Goal: Entertainment & Leisure: Consume media (video, audio)

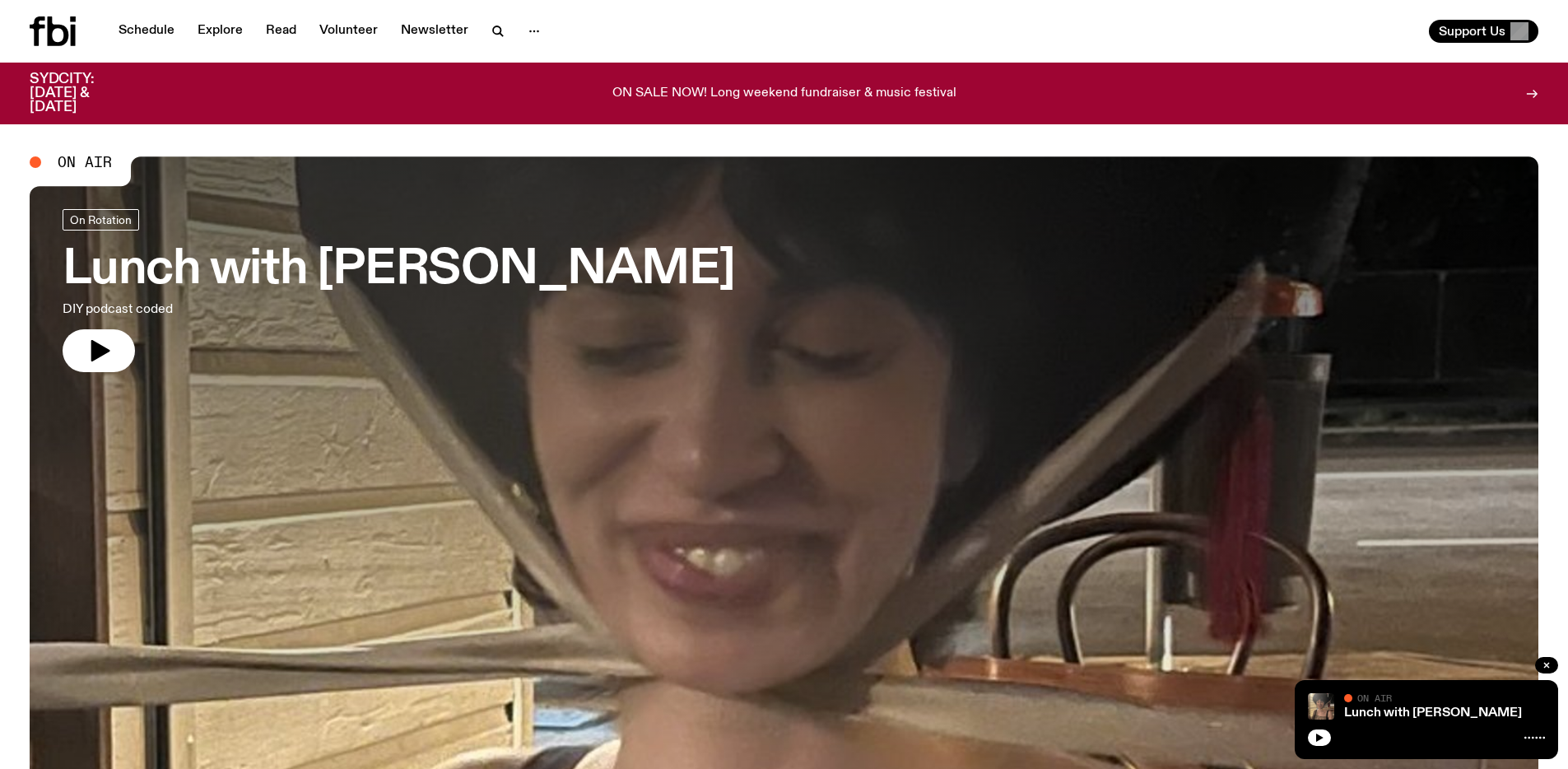
click at [1319, 740] on icon "button" at bounding box center [1319, 737] width 10 height 10
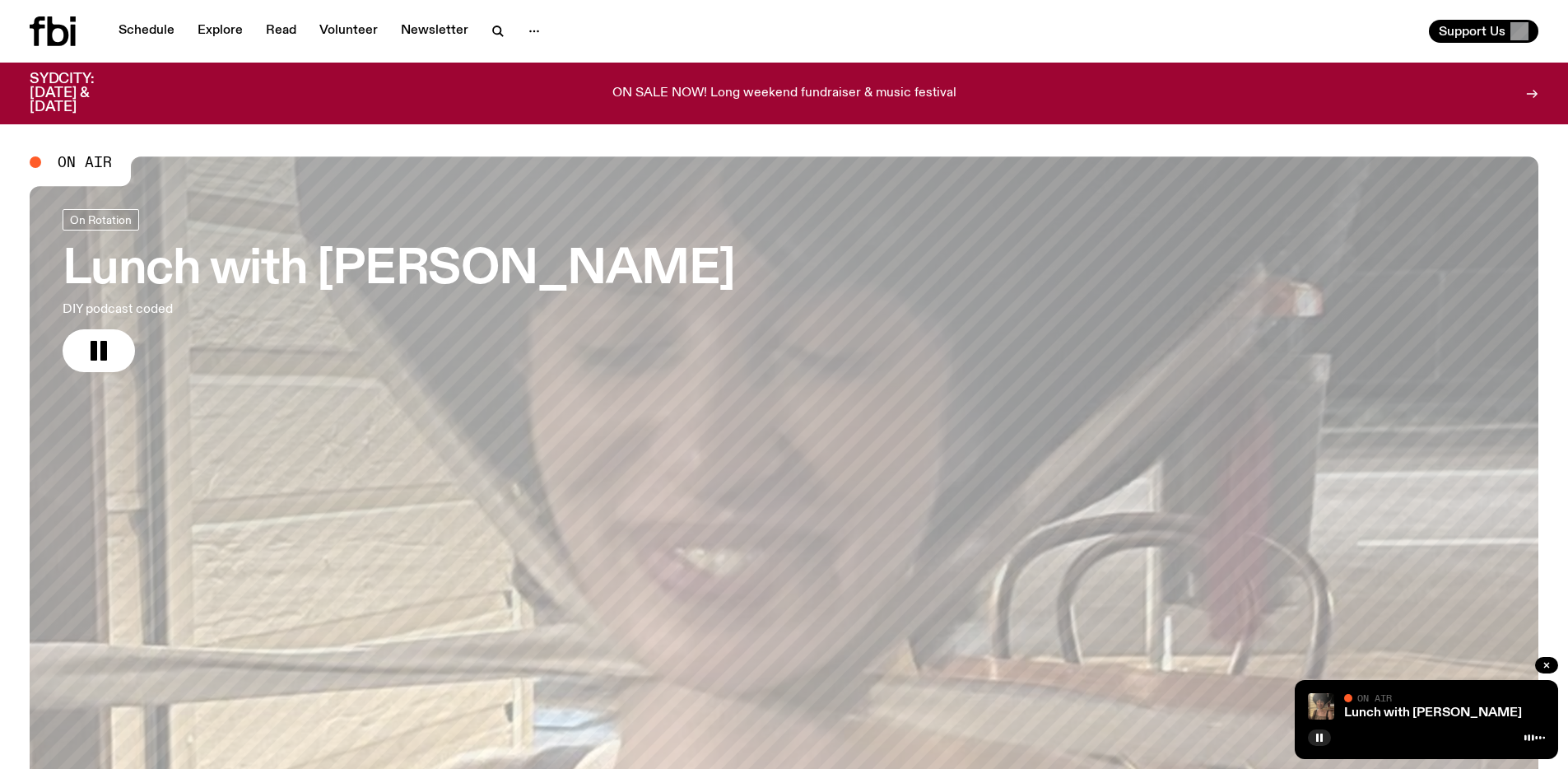
click at [1319, 740] on icon "button" at bounding box center [1319, 737] width 10 height 10
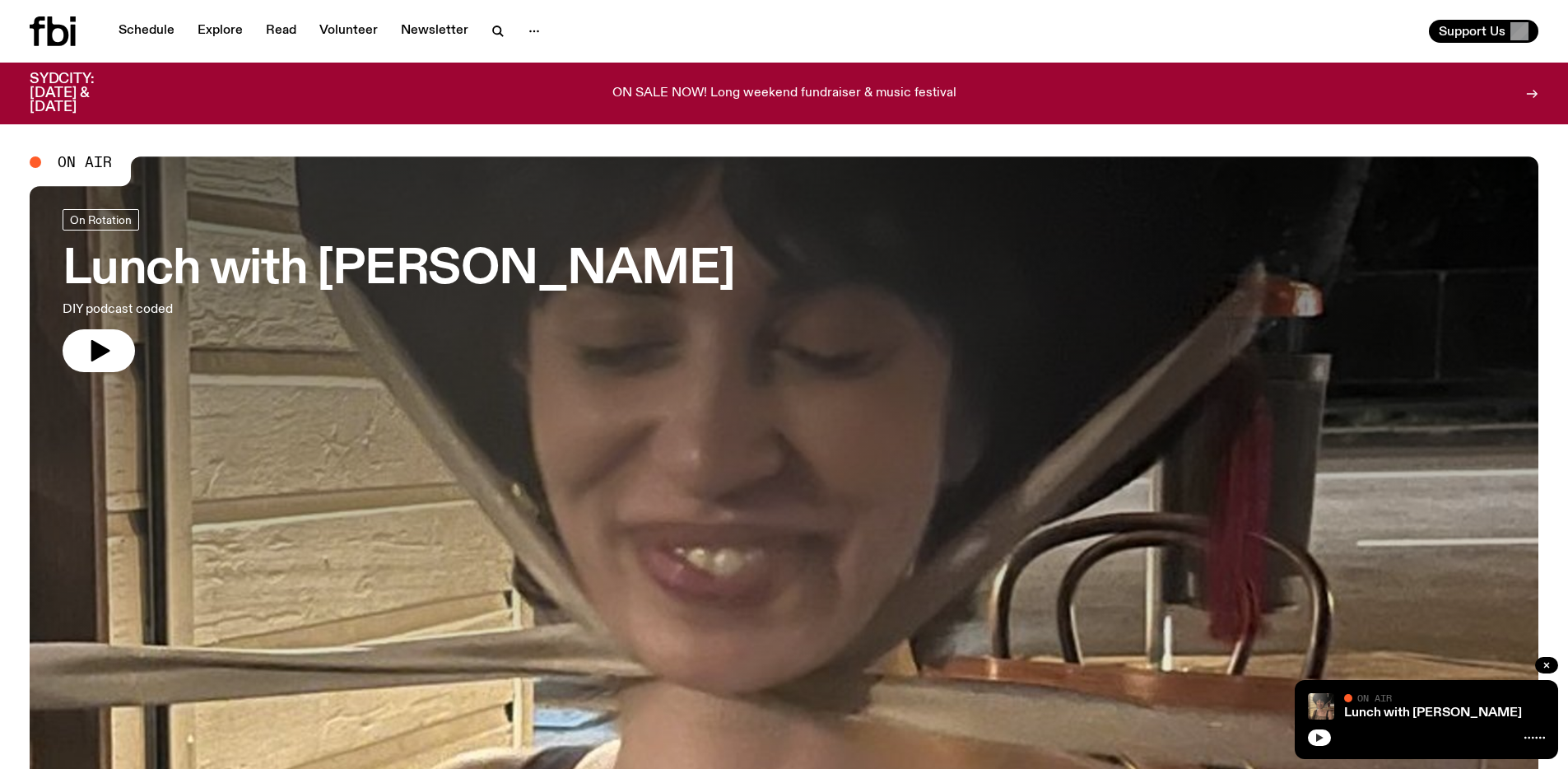
click at [1321, 738] on icon "button" at bounding box center [1320, 737] width 7 height 8
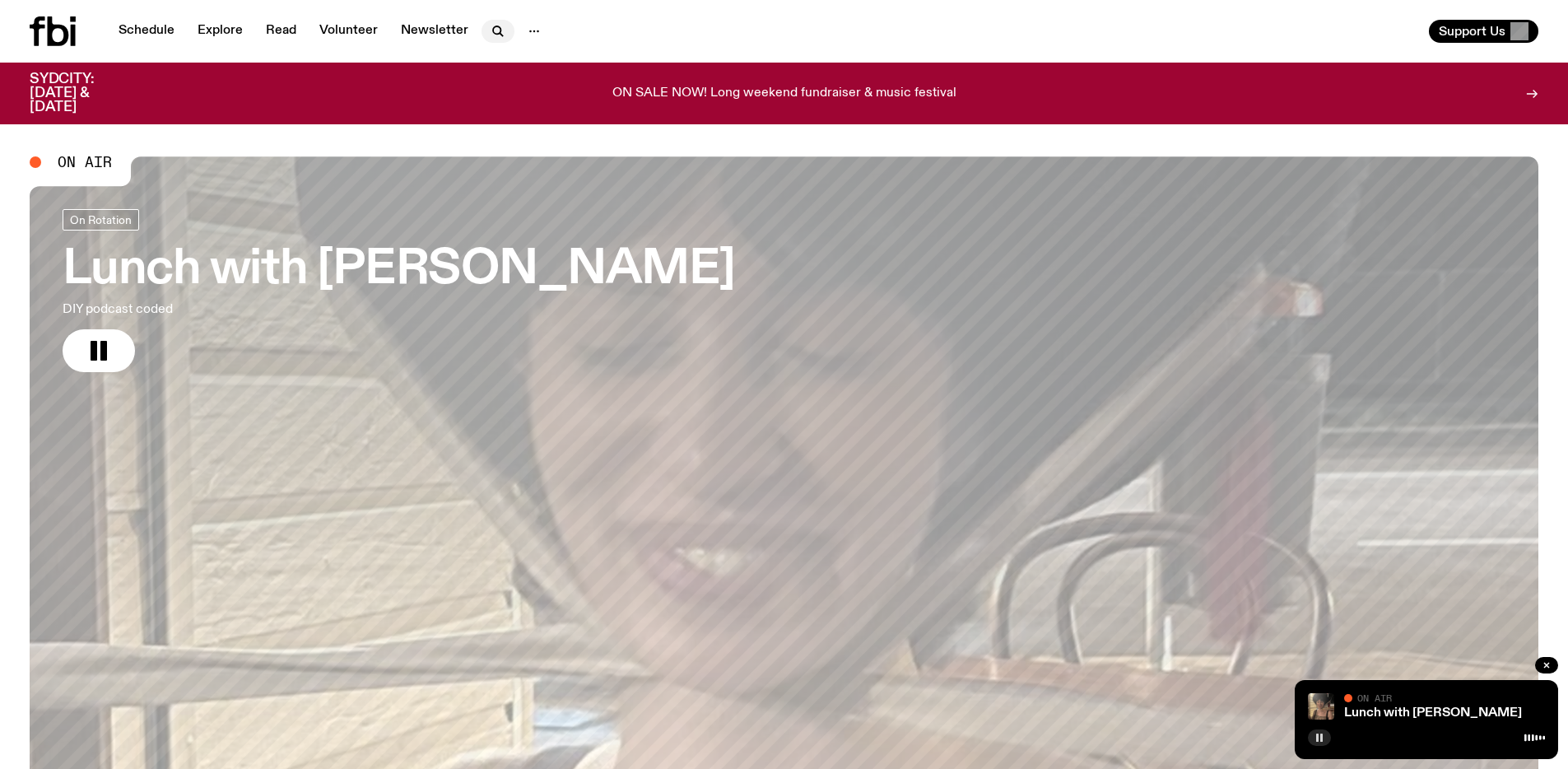
click at [501, 34] on icon "button" at bounding box center [498, 31] width 20 height 20
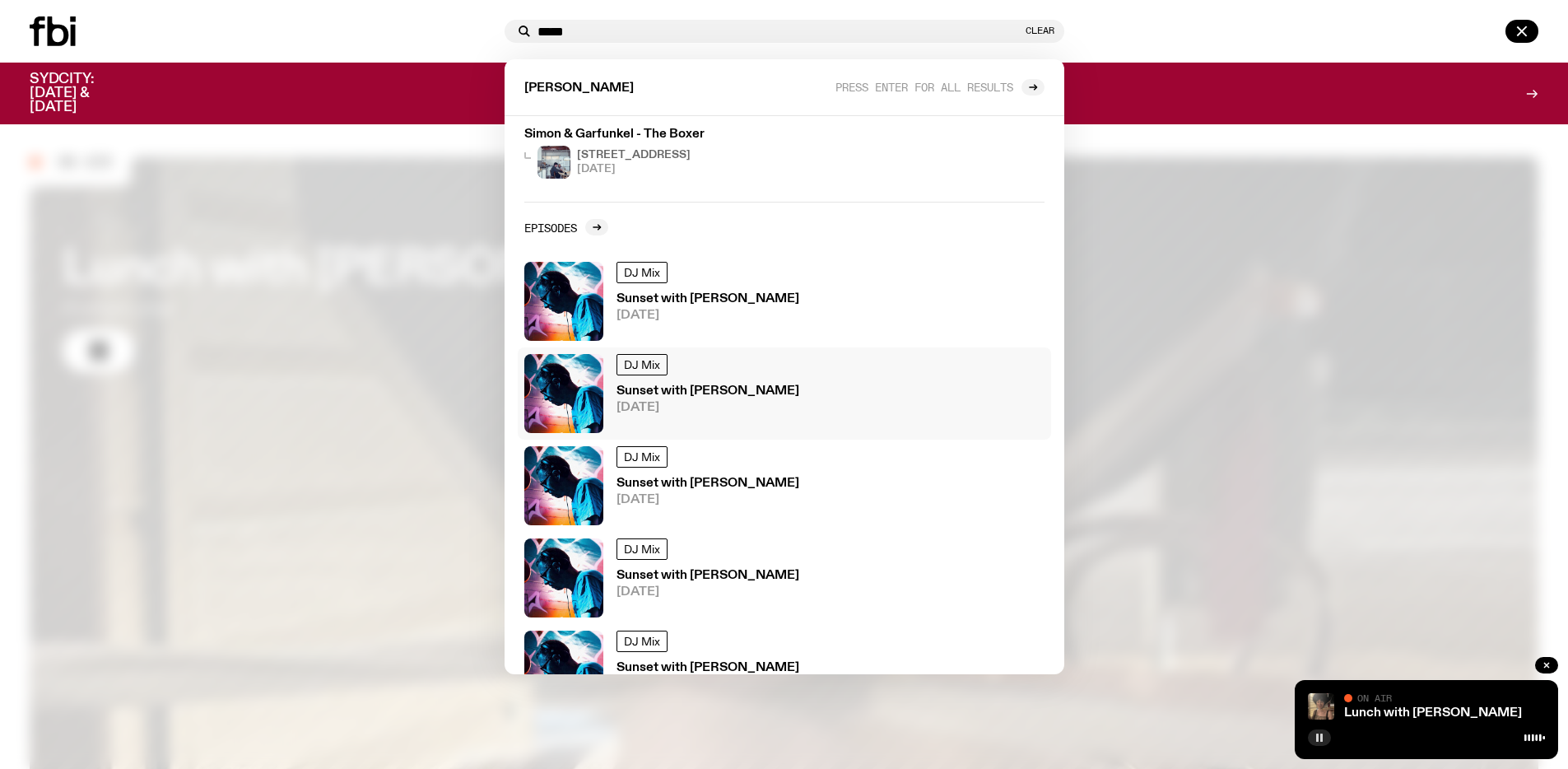
scroll to position [384, 0]
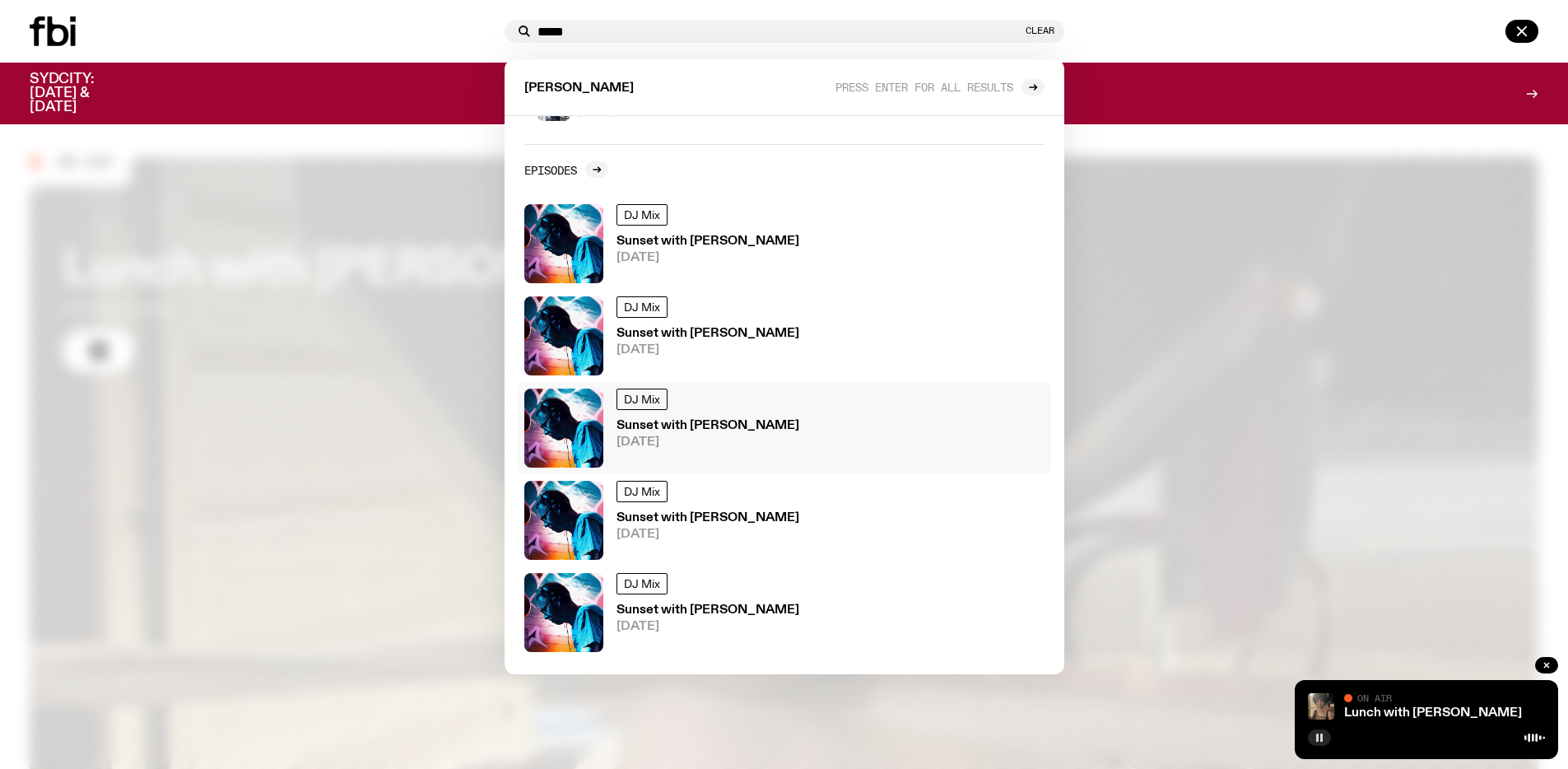
type input "*****"
click at [765, 455] on div "DJ Mix Sunset with [PERSON_NAME] [DATE]" at bounding box center [707, 428] width 182 height 79
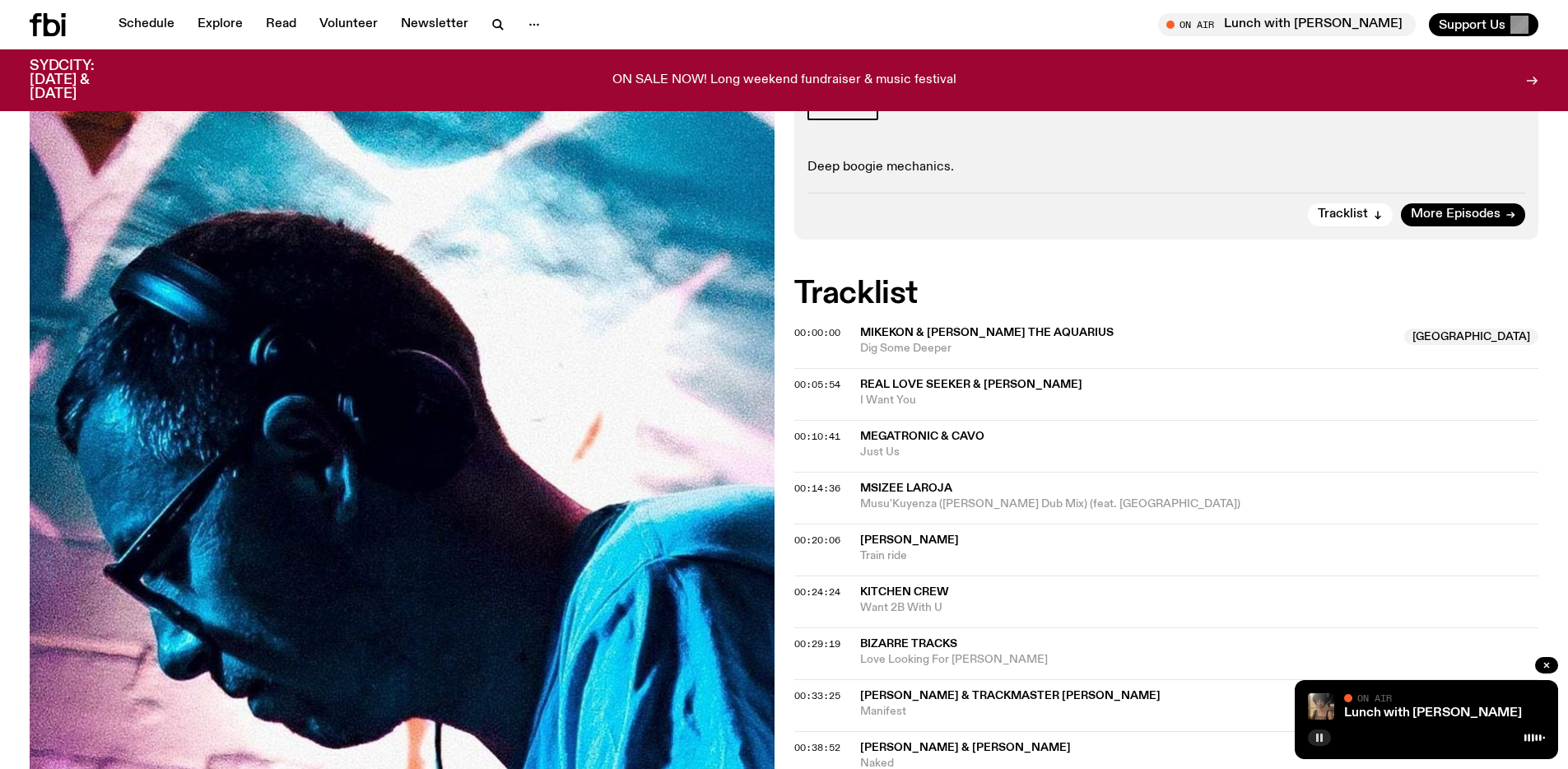
scroll to position [106, 0]
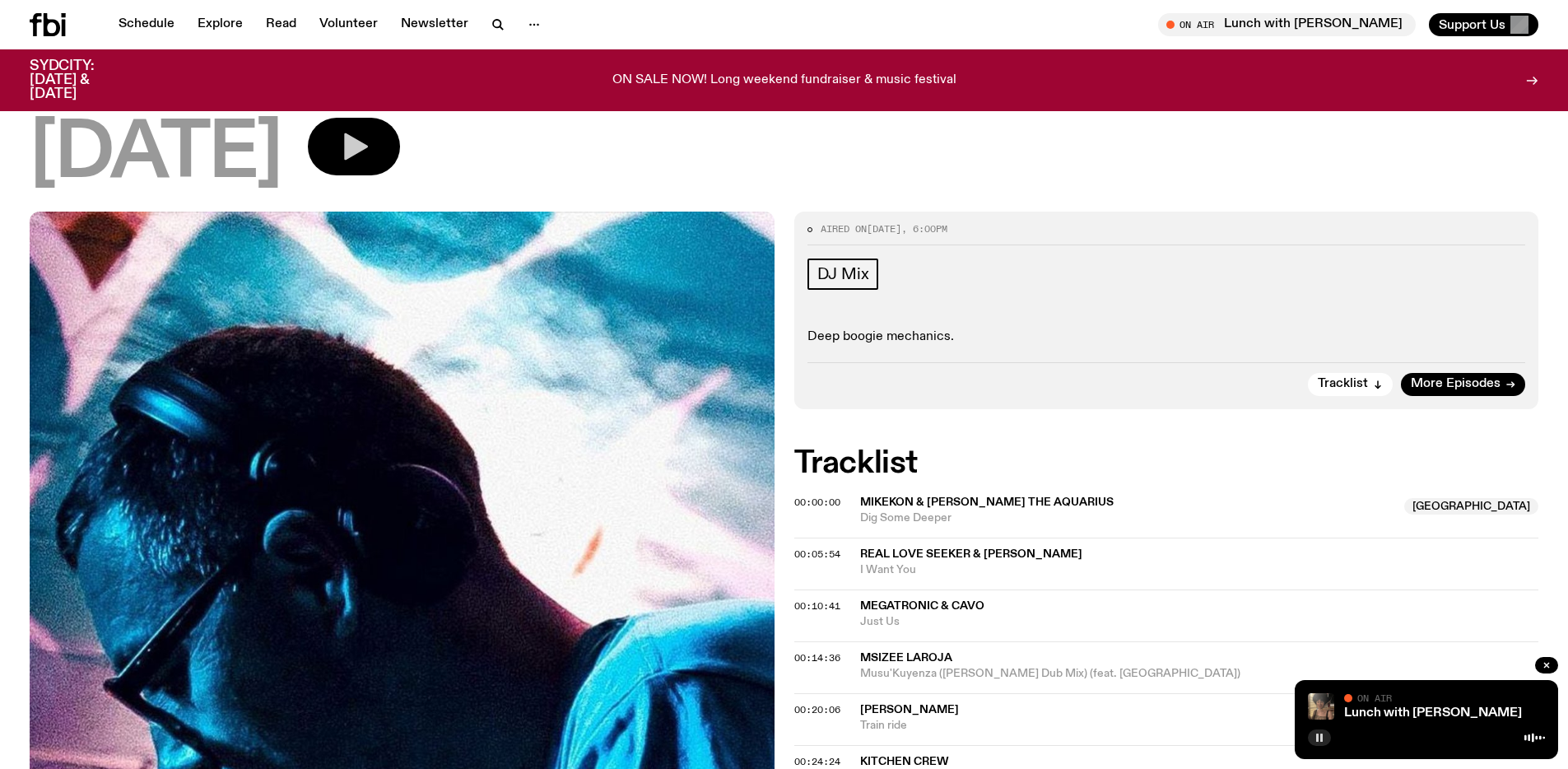
click at [370, 153] on icon "button" at bounding box center [354, 146] width 33 height 33
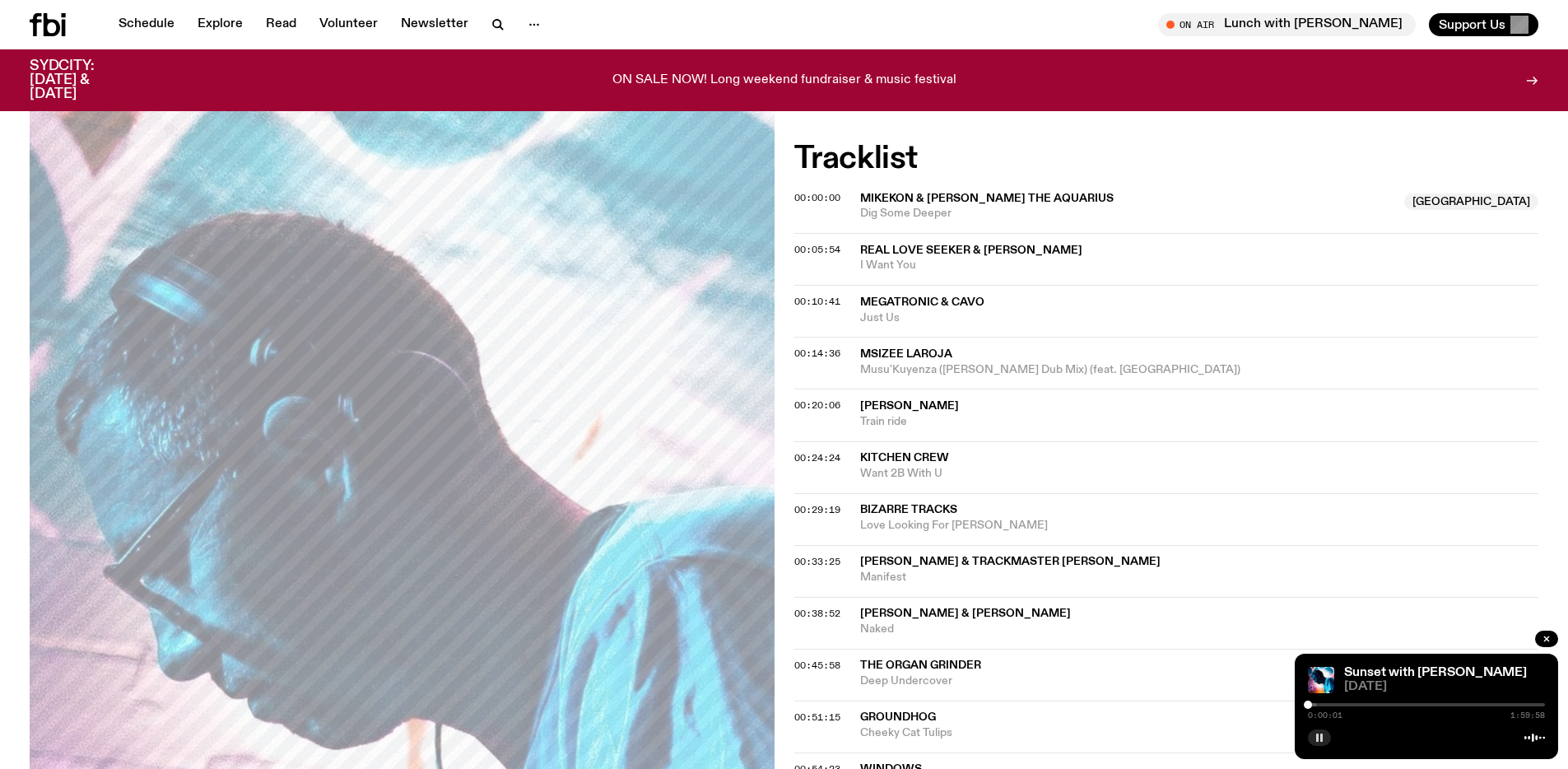
scroll to position [409, 0]
click at [1326, 738] on button "button" at bounding box center [1320, 738] width 23 height 16
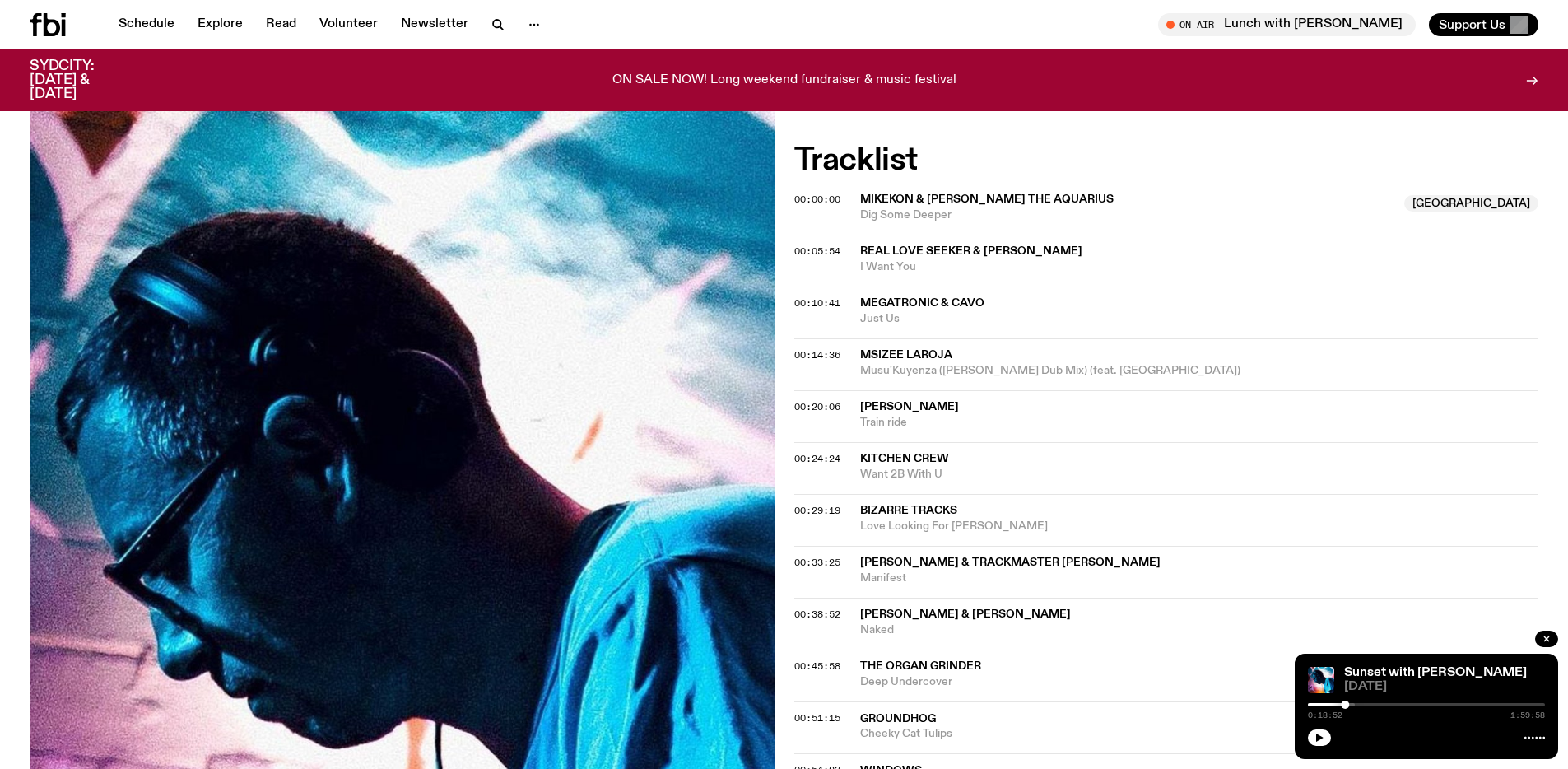
click at [1316, 750] on div "Sunset with [PERSON_NAME] [DATE] 0:18:52 1:59:58" at bounding box center [1426, 705] width 263 height 105
click at [1320, 746] on div "Sunset with [PERSON_NAME] [DATE] 0:18:52 1:59:58" at bounding box center [1426, 705] width 263 height 105
click at [1315, 742] on button "button" at bounding box center [1320, 738] width 23 height 16
